Goal: Transaction & Acquisition: Book appointment/travel/reservation

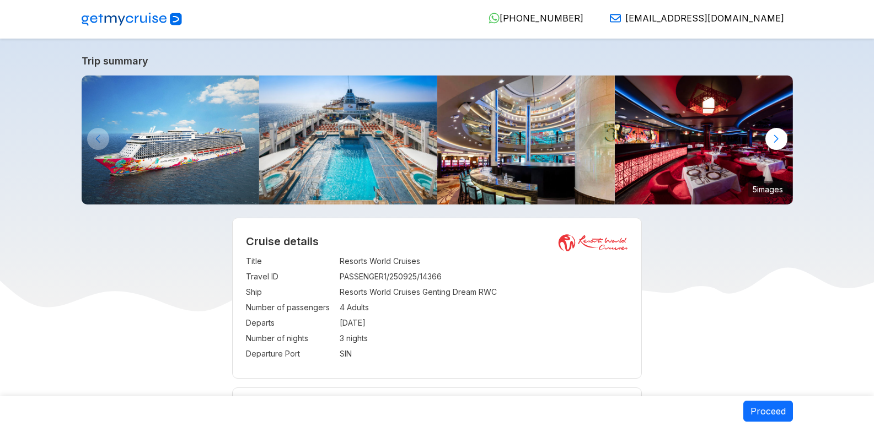
click at [775, 138] on div at bounding box center [777, 139] width 22 height 22
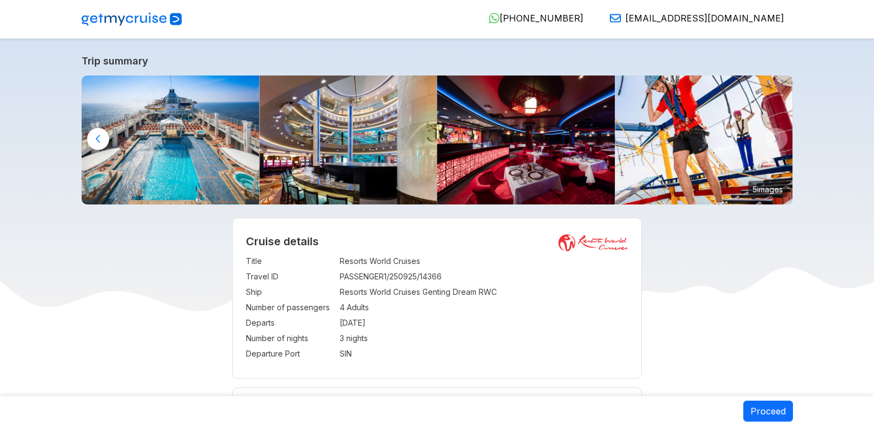
click at [775, 138] on img at bounding box center [704, 140] width 178 height 129
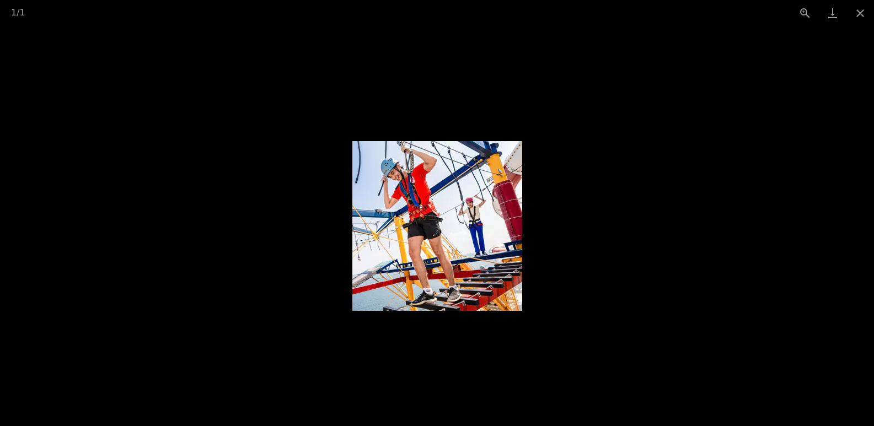
click at [775, 138] on picture at bounding box center [437, 226] width 874 height 401
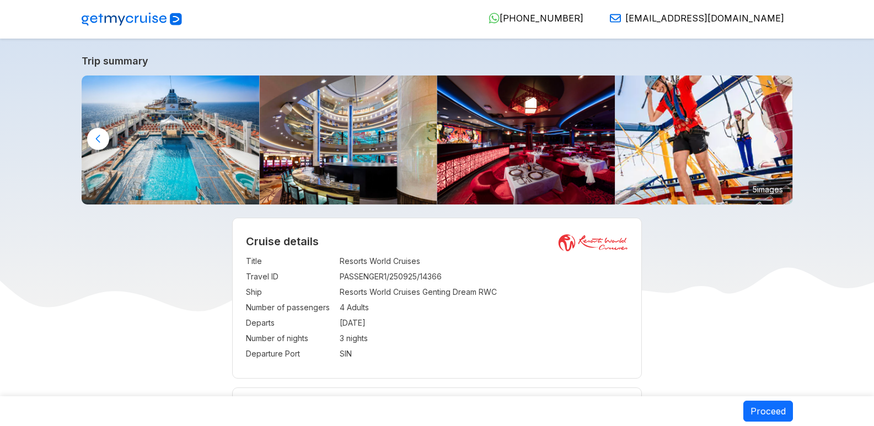
click at [310, 170] on img at bounding box center [348, 140] width 178 height 129
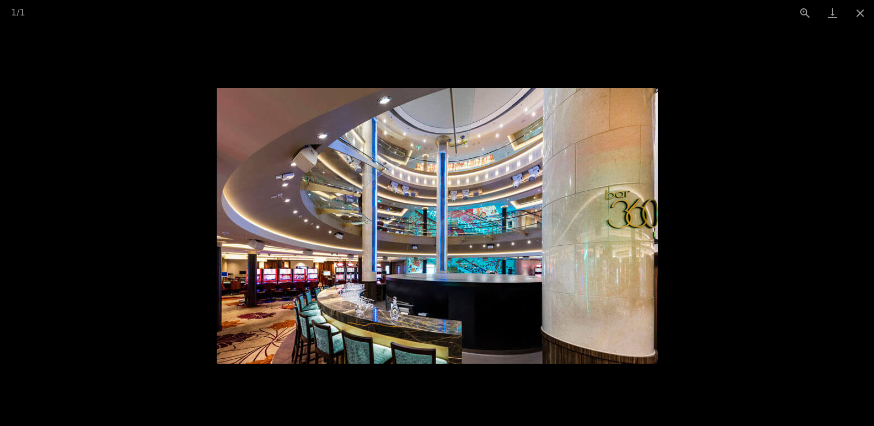
scroll to position [110, 0]
click at [698, 222] on picture at bounding box center [437, 226] width 874 height 401
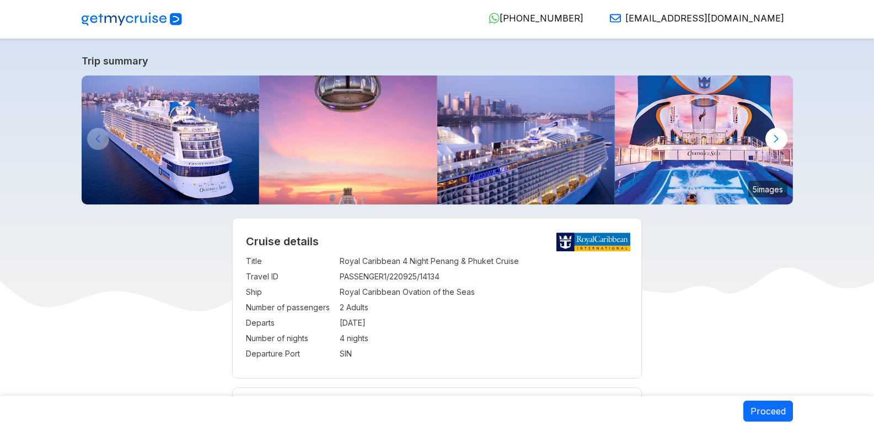
select select "**"
select select "*"
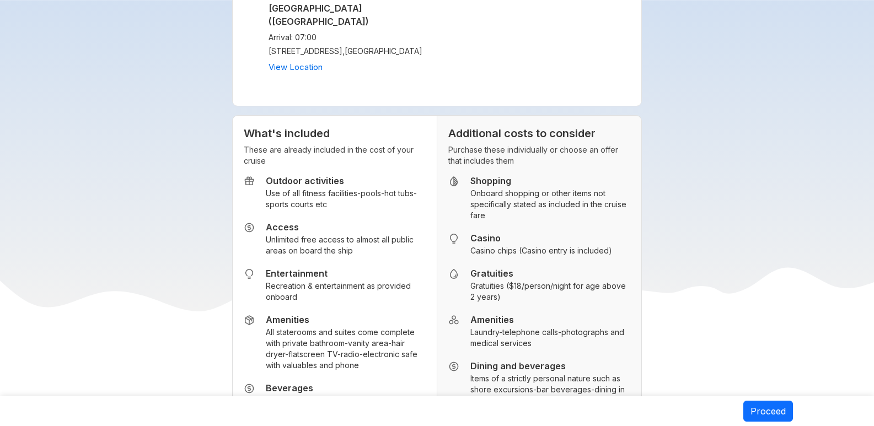
scroll to position [2317, 0]
